Goal: Task Accomplishment & Management: Manage account settings

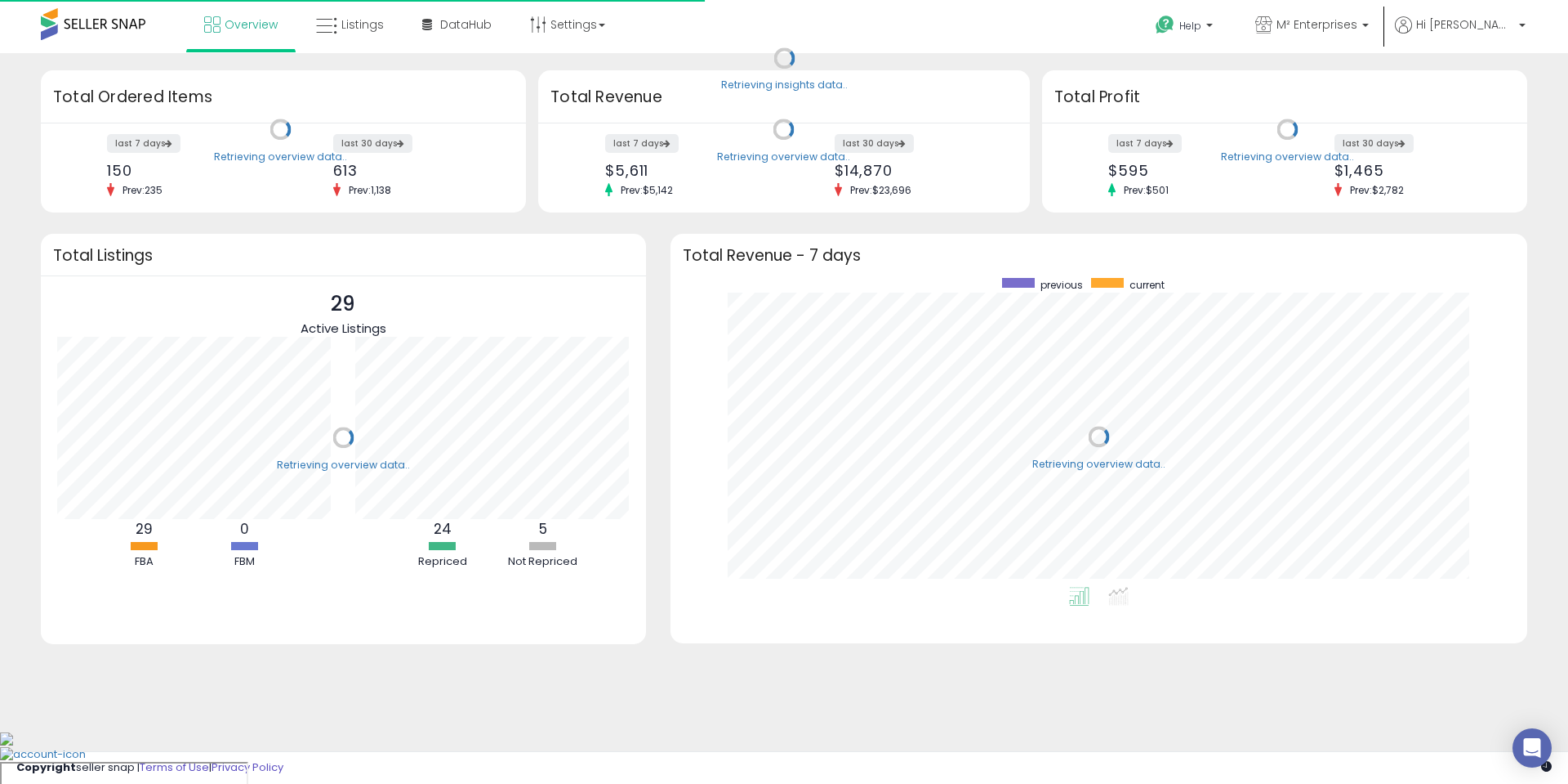
scroll to position [309, 824]
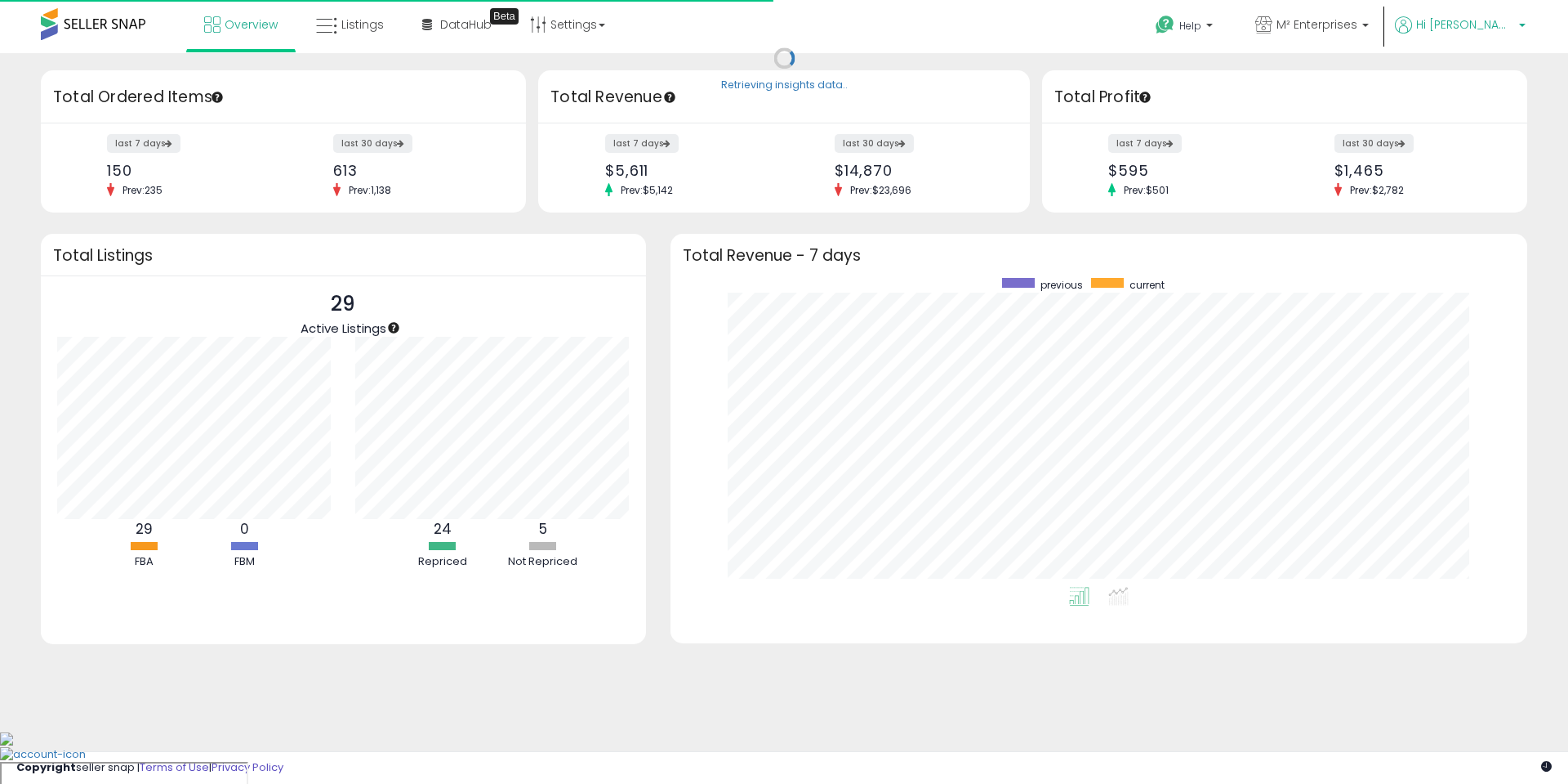
click at [1511, 21] on span "Hi [PERSON_NAME]" at bounding box center [1465, 24] width 98 height 16
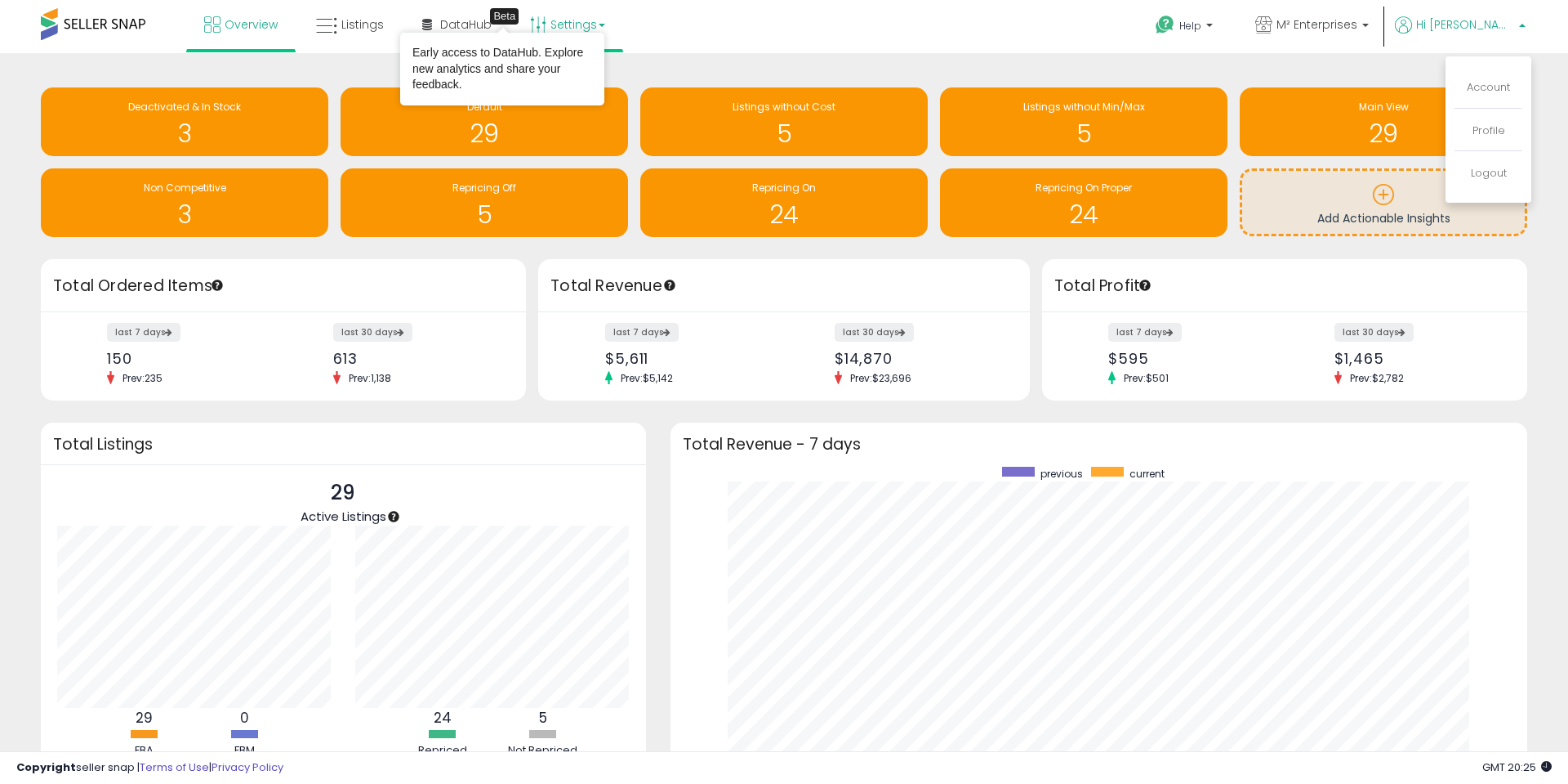
click at [553, 10] on link "Settings" at bounding box center [568, 25] width 100 height 49
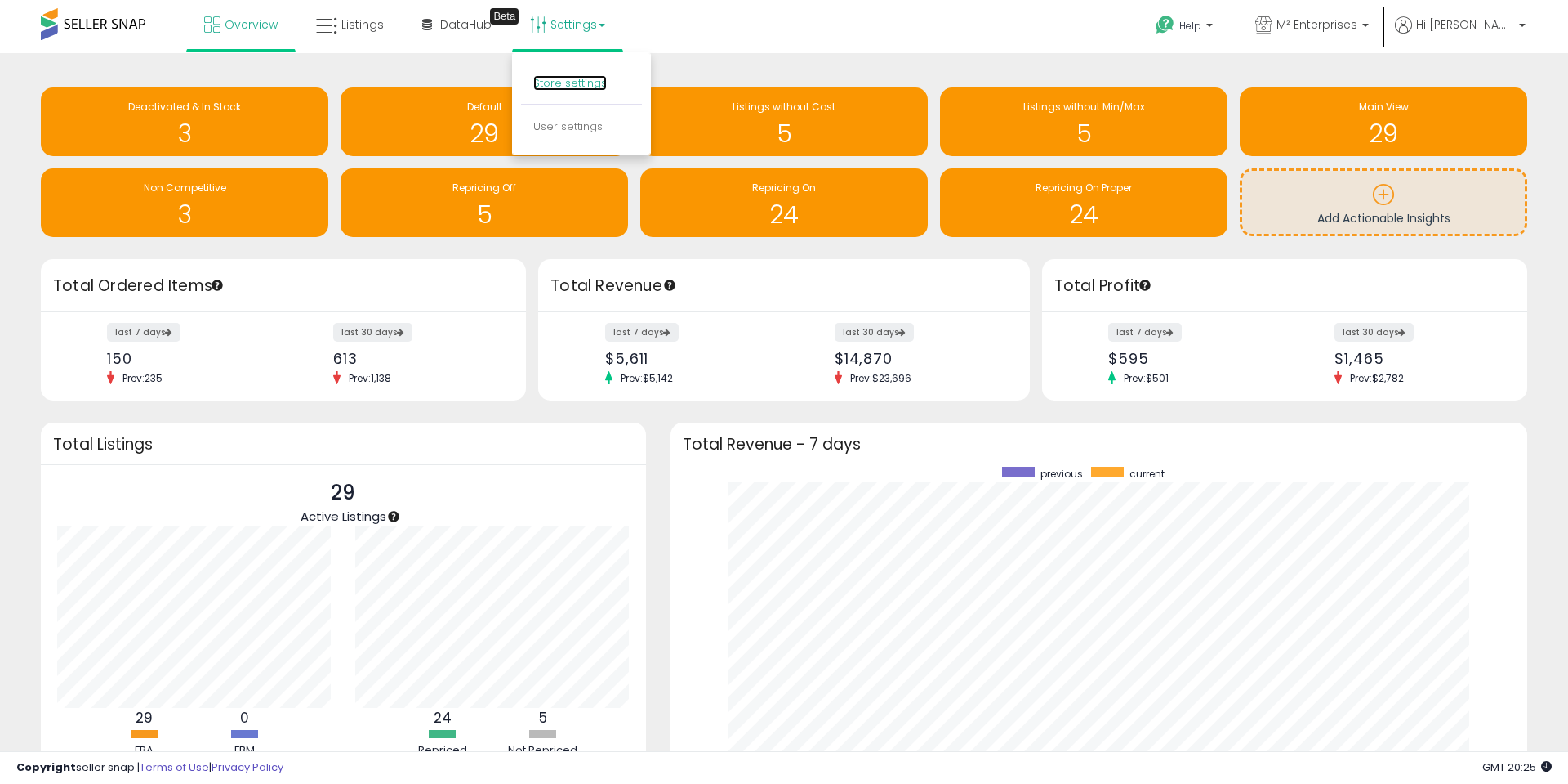
click at [545, 80] on link "Store settings" at bounding box center [570, 83] width 74 height 15
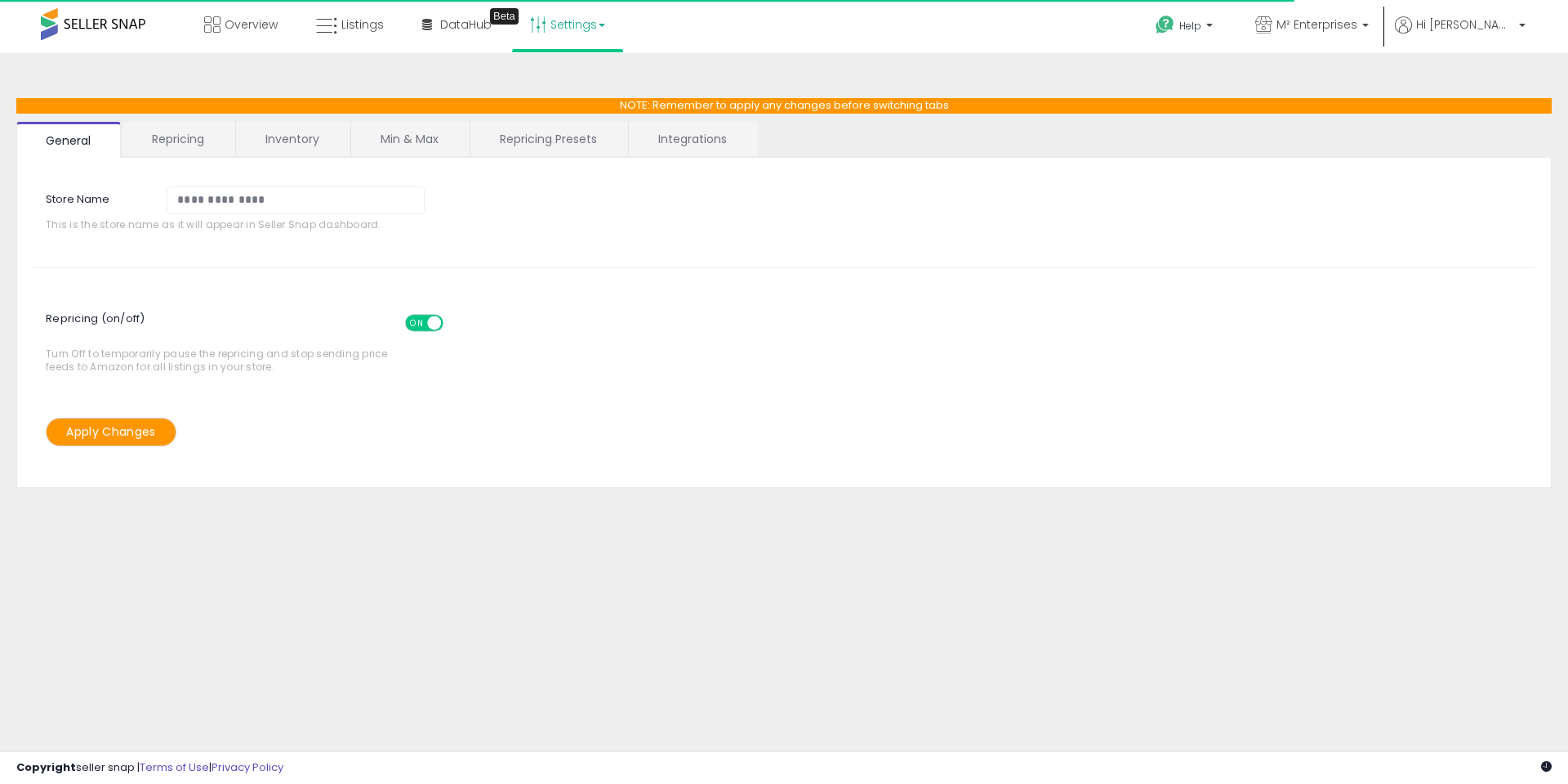
click at [443, 137] on link "Min & Max" at bounding box center [410, 139] width 117 height 34
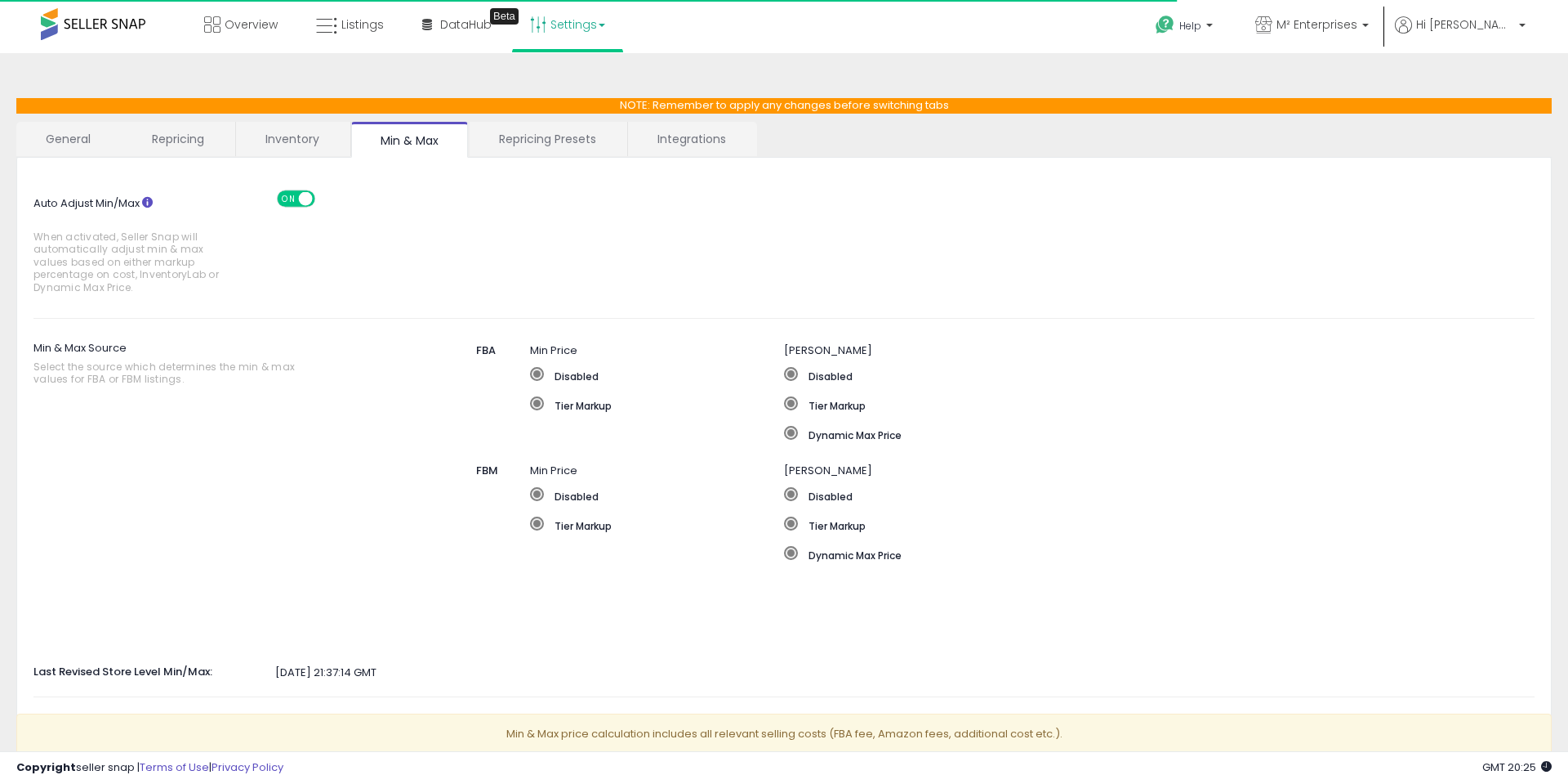
click at [499, 137] on link "Repricing Presets" at bounding box center [547, 139] width 156 height 34
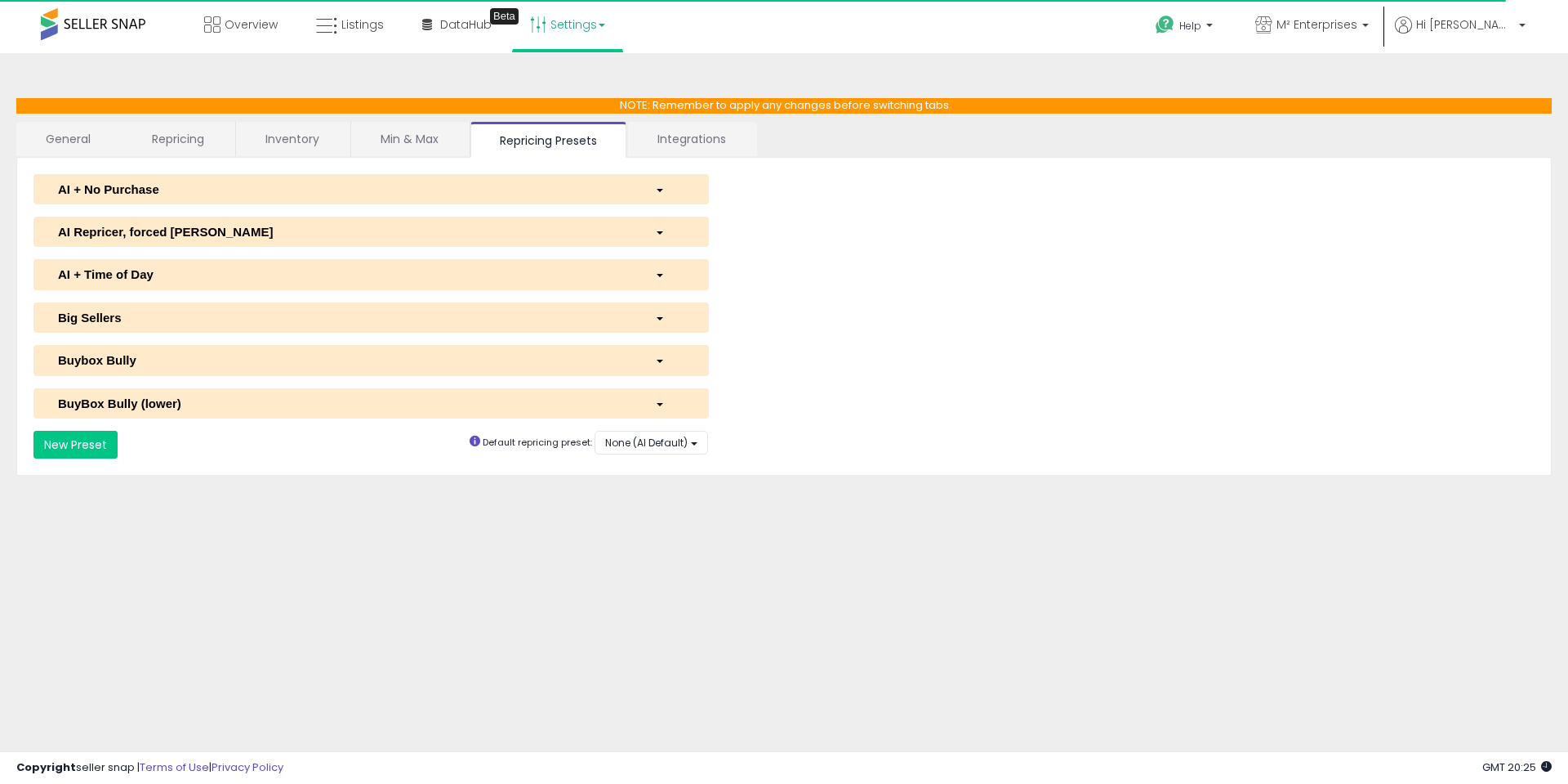
click at [272, 129] on link "Inventory" at bounding box center [292, 139] width 112 height 34
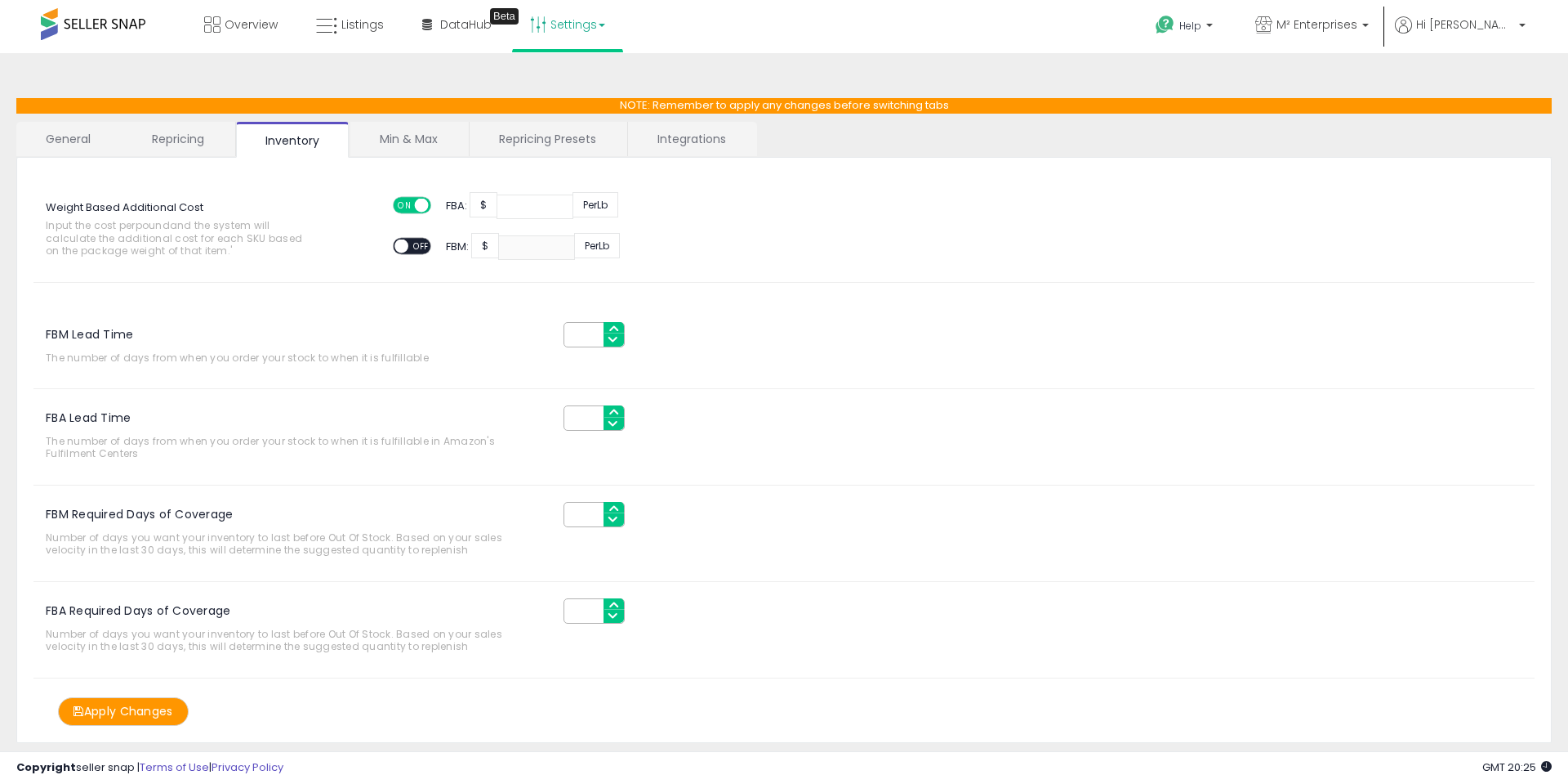
click at [199, 136] on link "Repricing" at bounding box center [178, 139] width 111 height 34
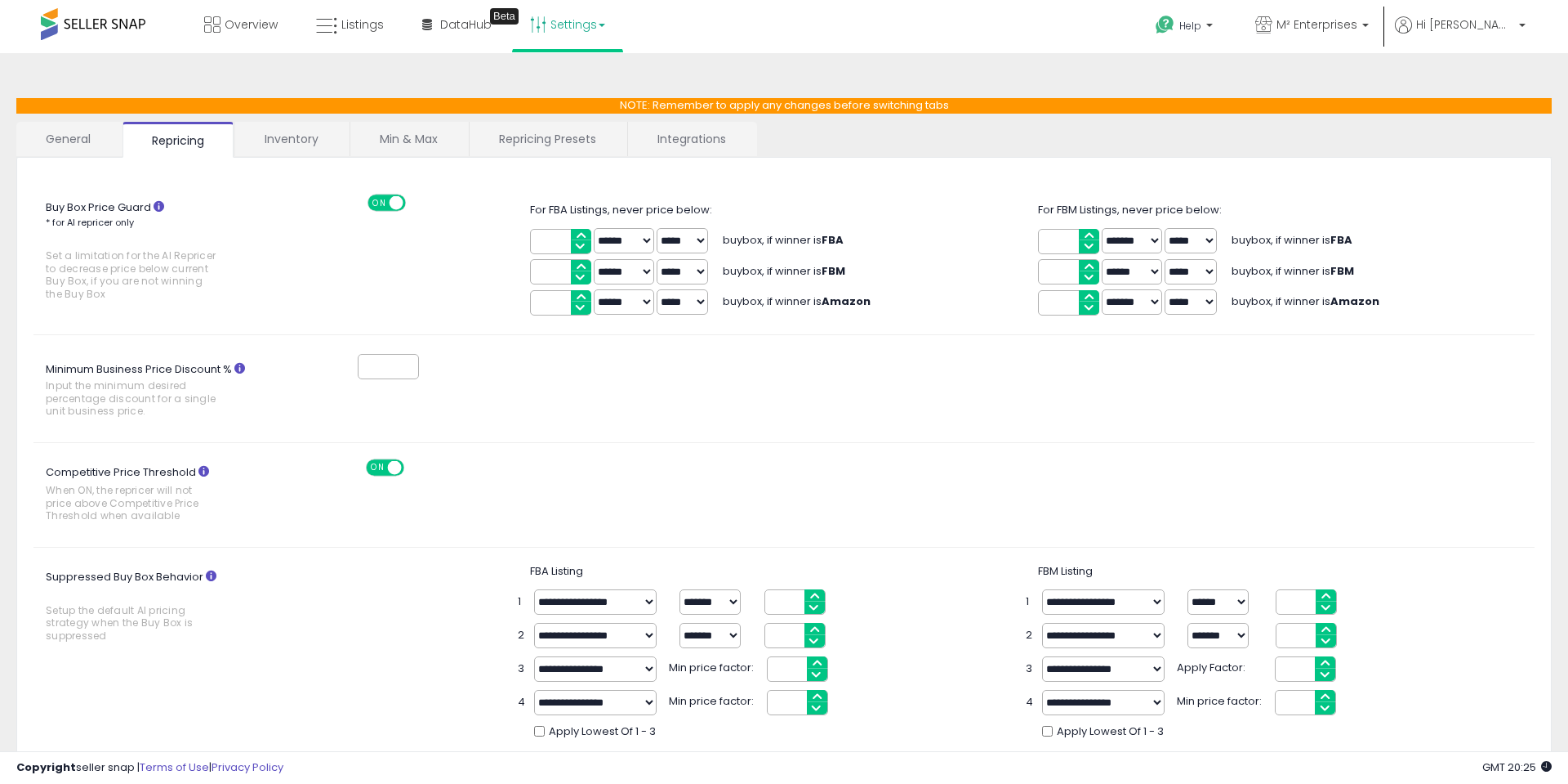
click at [93, 143] on link "General" at bounding box center [68, 139] width 105 height 34
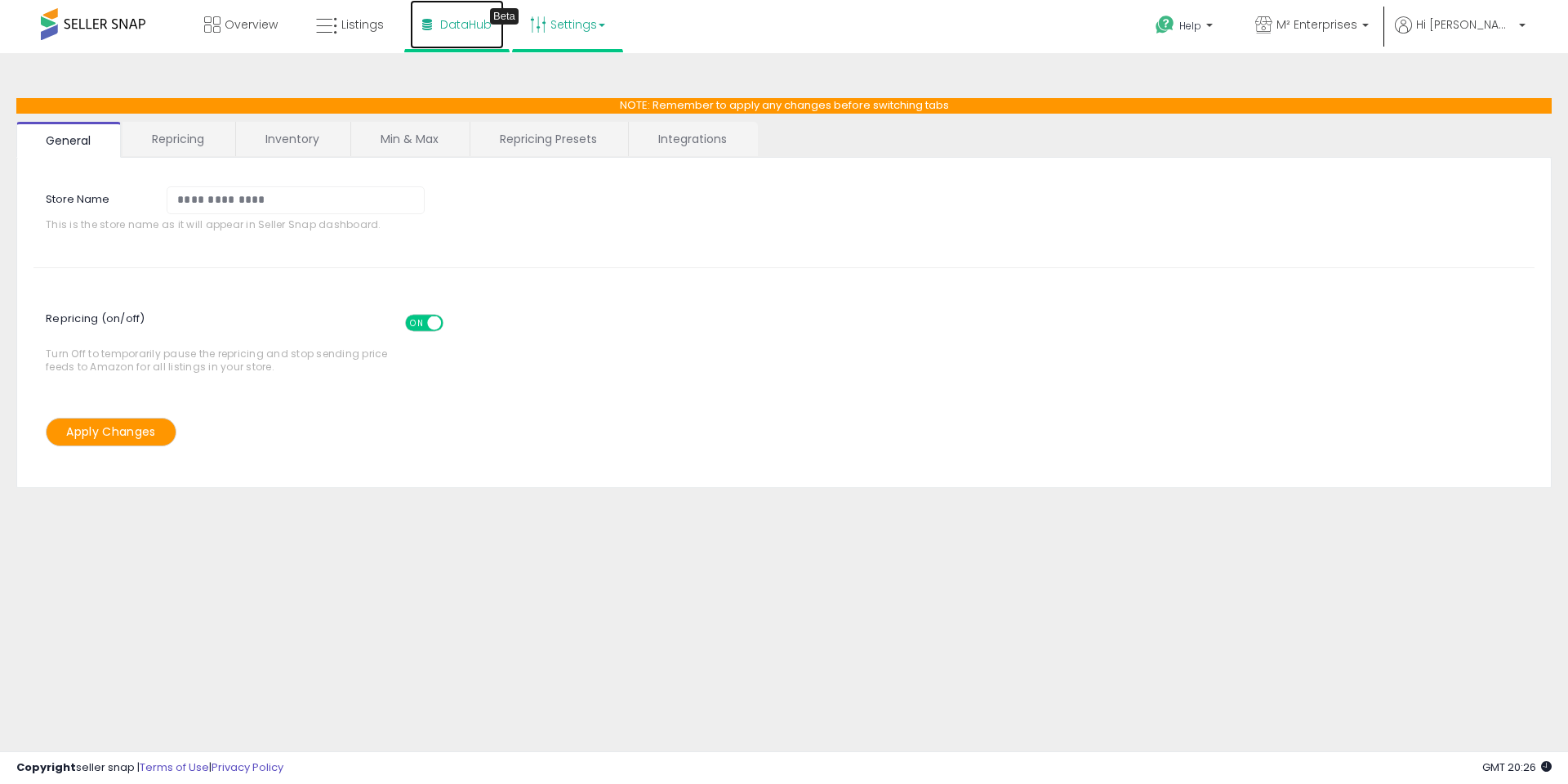
click at [483, 22] on span "DataHub" at bounding box center [465, 24] width 52 height 16
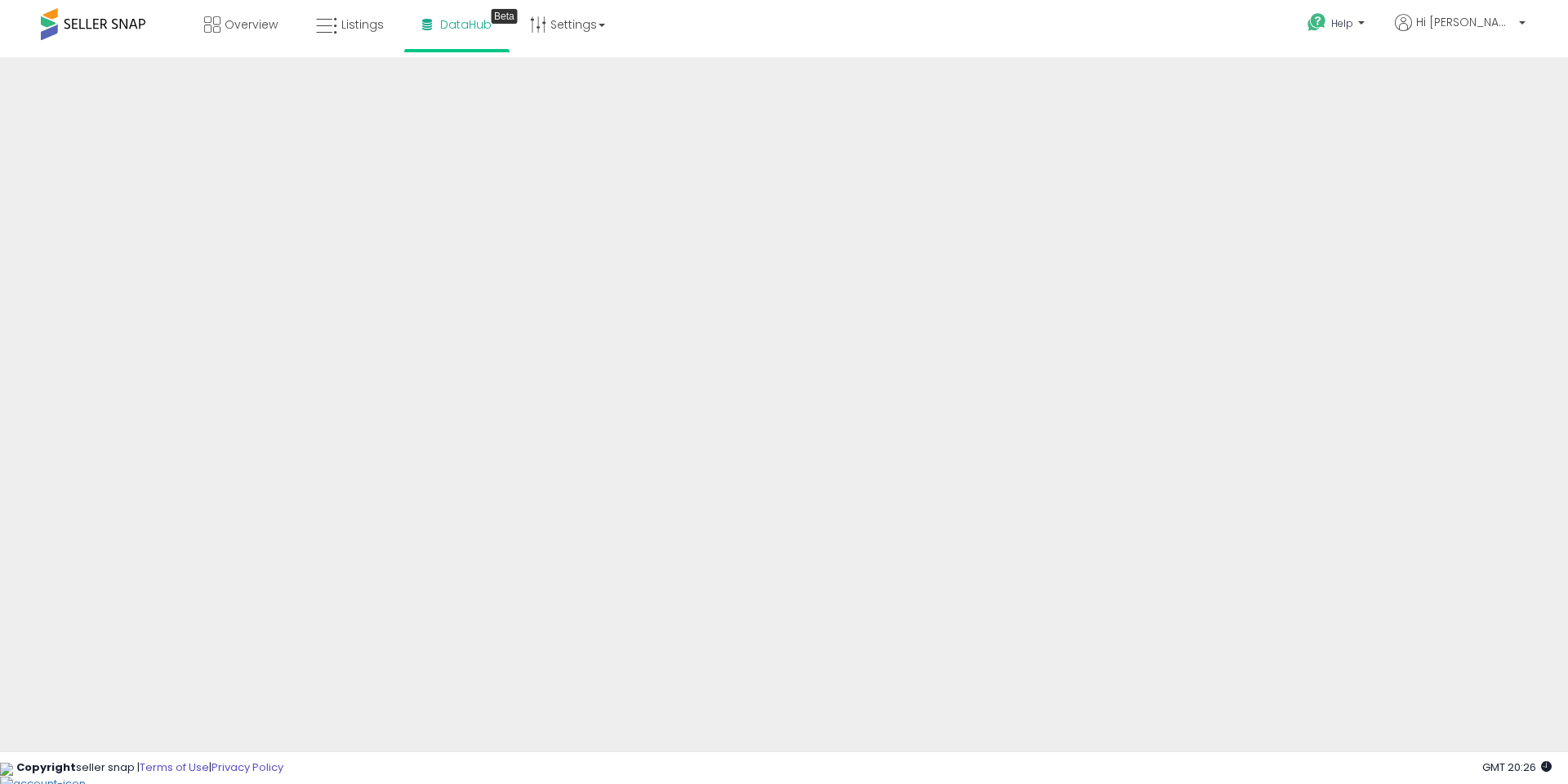
click at [1066, 26] on div "Help Contact Support Search Knowledge Hub Request a Feature Hi Matt" at bounding box center [1284, 35] width 518 height 70
click at [572, 23] on link "Settings" at bounding box center [568, 25] width 100 height 49
click at [824, 55] on div "Overview Listings Beta" at bounding box center [506, 35] width 1037 height 70
click at [1294, 29] on div "Help Contact Support Search Knowledge Hub Request a Feature Hi Matt" at bounding box center [1284, 35] width 518 height 70
click at [1307, 30] on div "Help Contact Support Search Knowledge Hub Request a Feature Hi Matt" at bounding box center [1284, 35] width 518 height 70
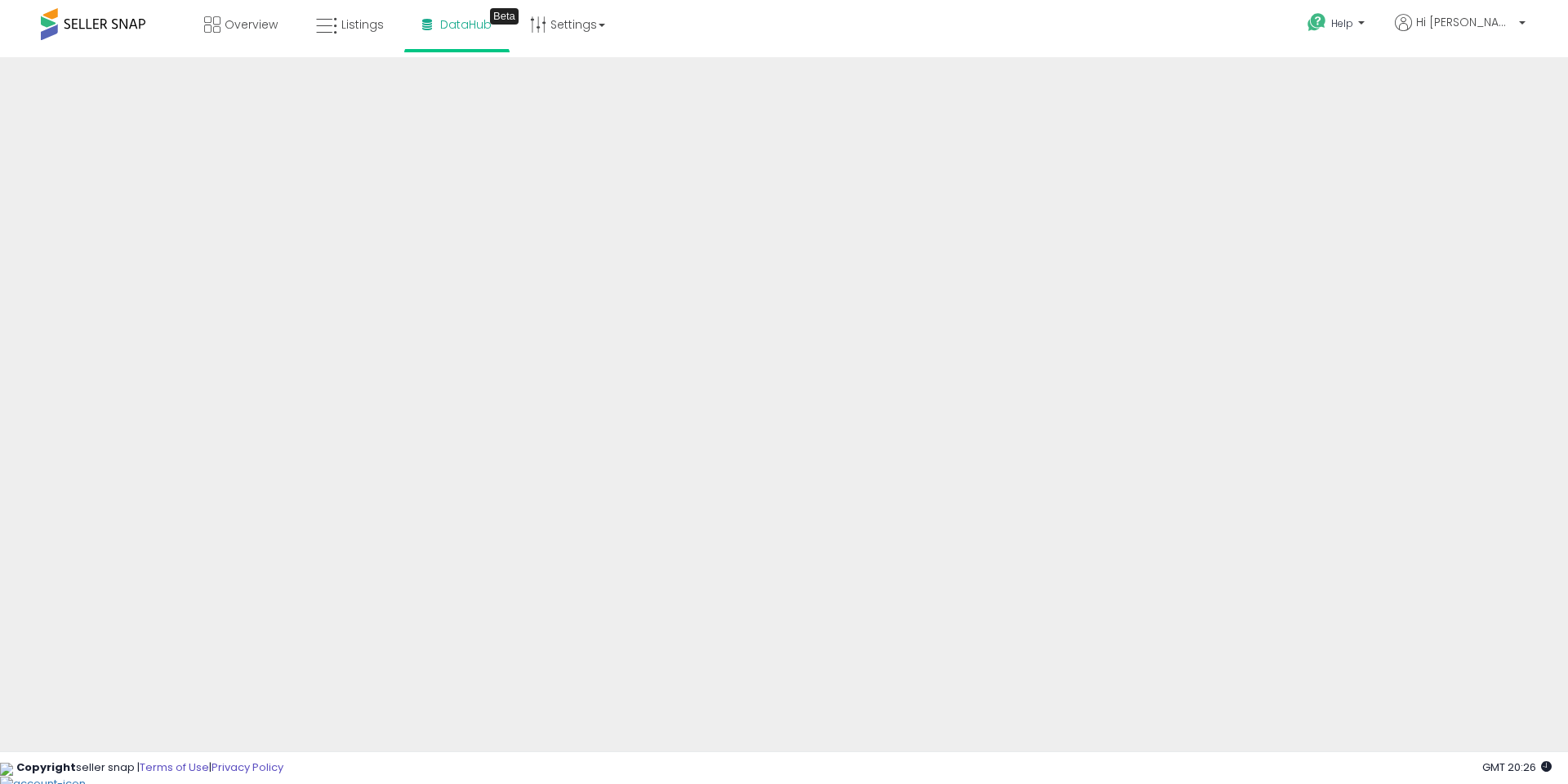
click at [1266, 53] on div "Help Contact Support Search Knowledge Hub Request a Feature Hi Matt" at bounding box center [1284, 35] width 518 height 70
click at [1218, 29] on div "Help Contact Support Search Knowledge Hub Request a Feature Hi Matt" at bounding box center [1284, 35] width 518 height 70
